Goal: Task Accomplishment & Management: Manage account settings

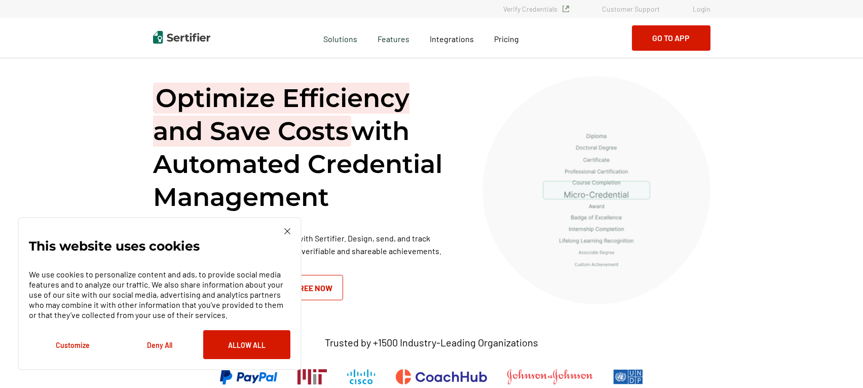
click at [703, 9] on link "Login" at bounding box center [702, 9] width 18 height 9
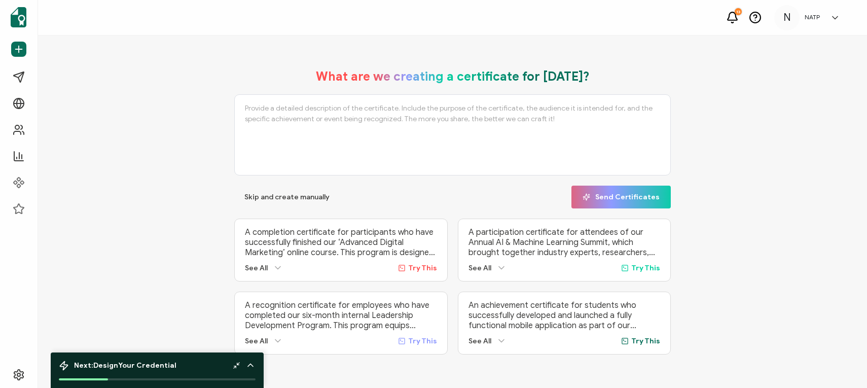
click at [831, 19] on icon at bounding box center [835, 18] width 10 height 10
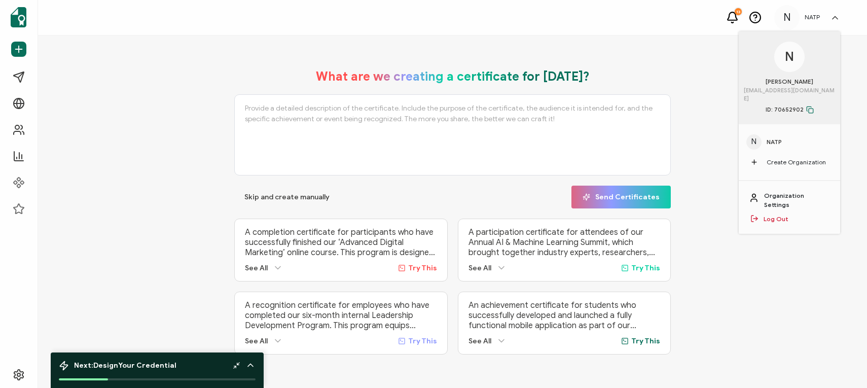
click at [788, 191] on link "Organization Settings" at bounding box center [797, 200] width 66 height 18
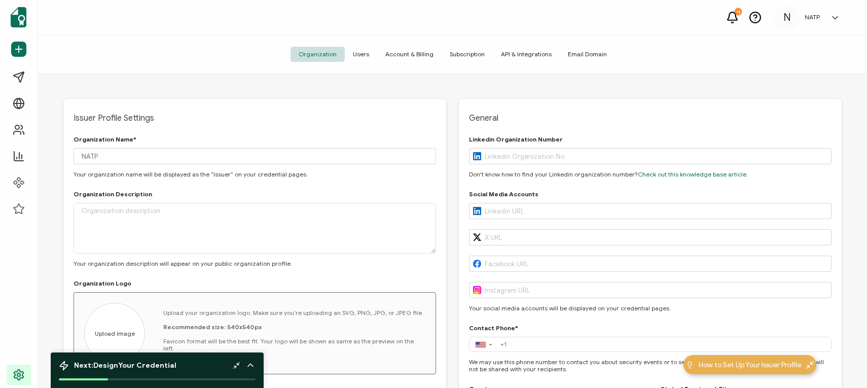
click at [362, 56] on span "Users" at bounding box center [361, 54] width 32 height 15
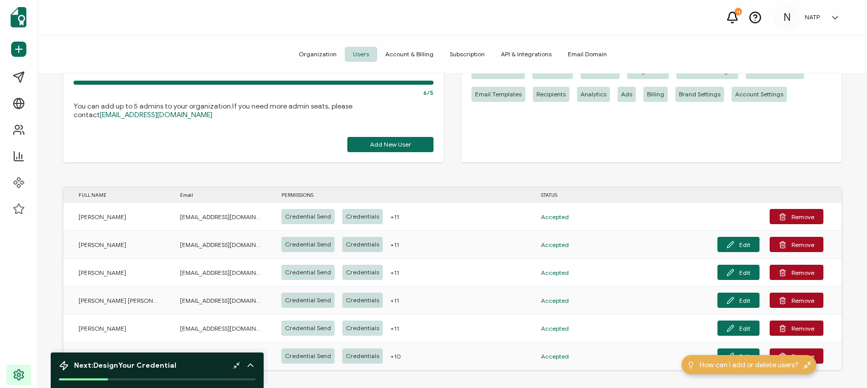
scroll to position [71, 0]
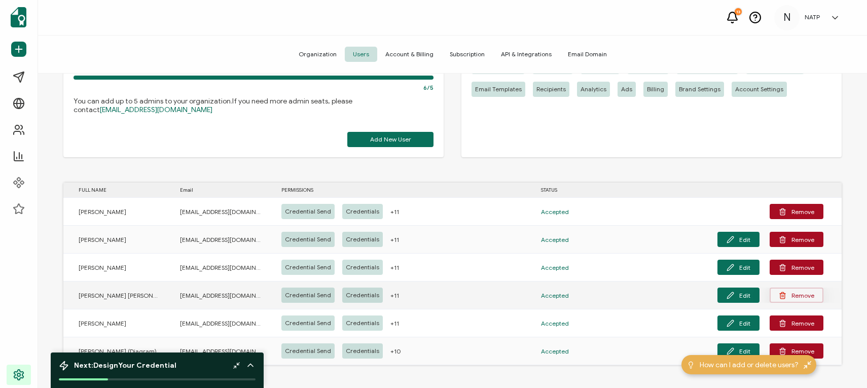
click at [801, 293] on button "Remove" at bounding box center [797, 294] width 54 height 15
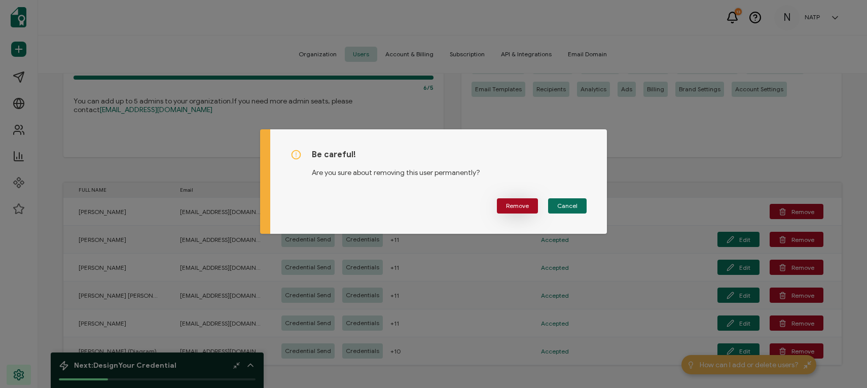
click at [516, 206] on span "Remove" at bounding box center [517, 206] width 23 height 6
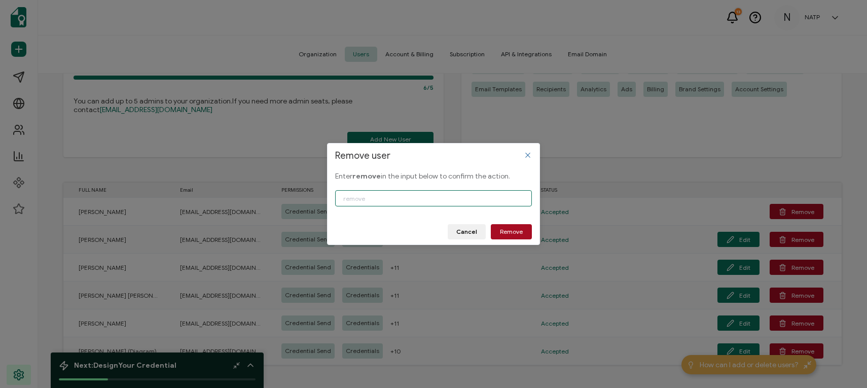
click at [399, 197] on input "Remove user" at bounding box center [433, 198] width 197 height 16
type input "remove"
click at [503, 229] on span "Remove" at bounding box center [511, 232] width 23 height 6
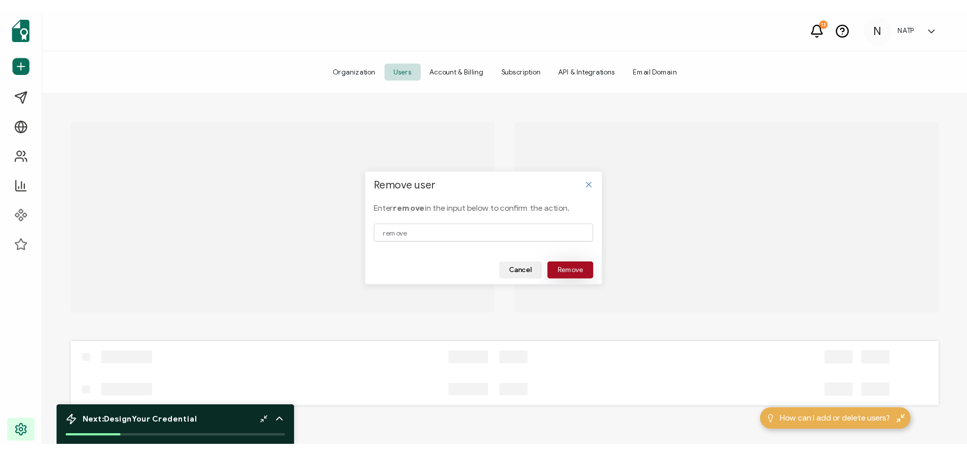
scroll to position [0, 0]
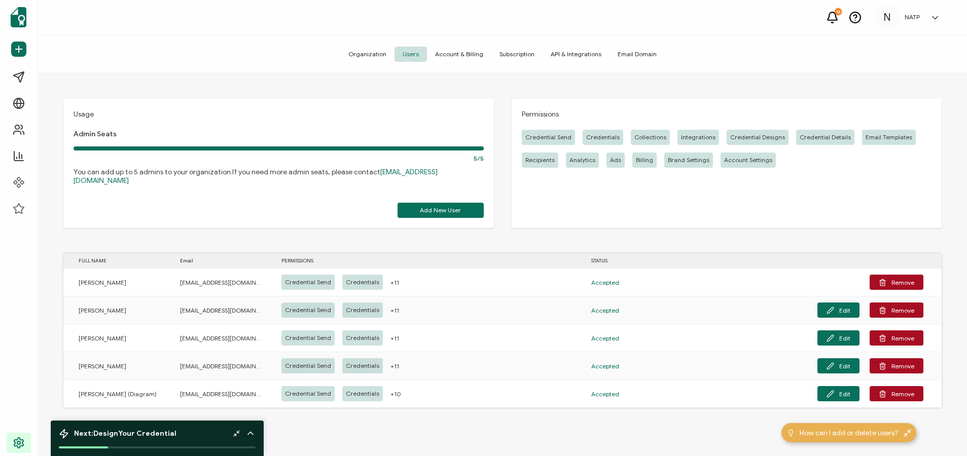
click at [461, 56] on span "Account & Billing" at bounding box center [459, 54] width 64 height 15
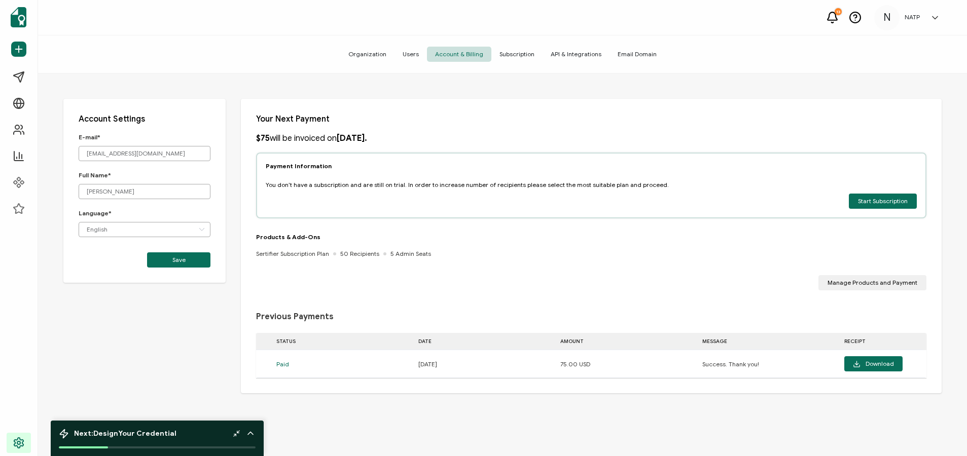
click at [521, 54] on span "Subscription" at bounding box center [516, 54] width 51 height 15
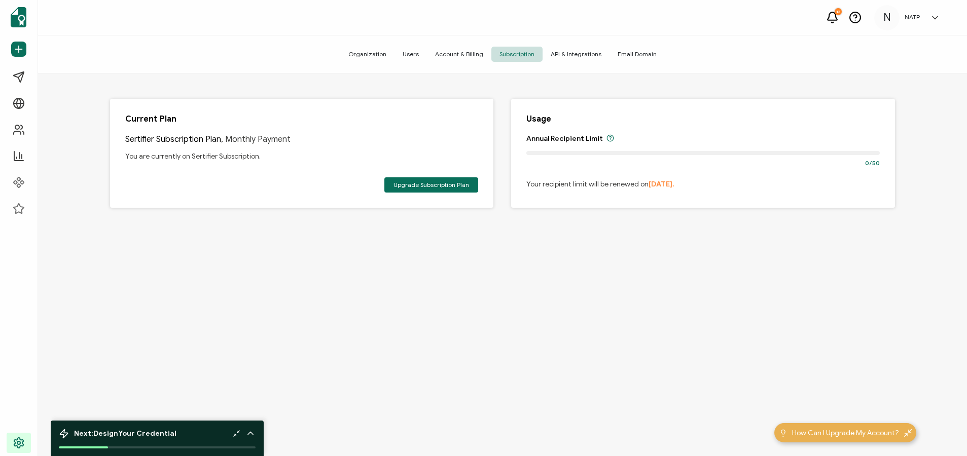
click at [377, 49] on span "Organization" at bounding box center [367, 54] width 54 height 15
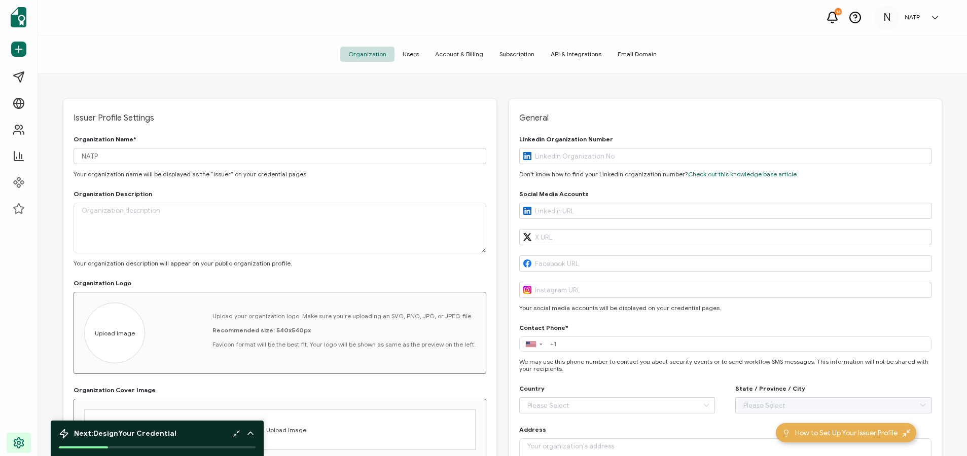
click at [411, 54] on span "Users" at bounding box center [410, 54] width 32 height 15
